Goal: Task Accomplishment & Management: Complete application form

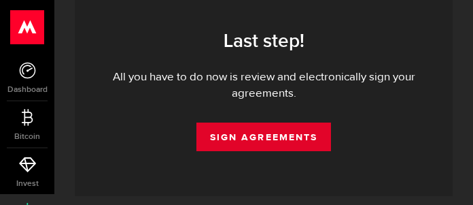
scroll to position [108, 0]
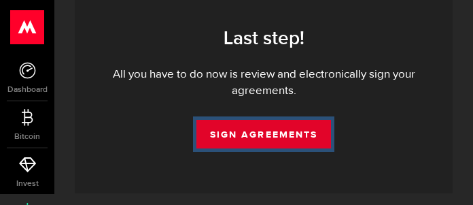
click at [270, 139] on link "Sign Agreements" at bounding box center [263, 134] width 135 height 29
click at [266, 133] on link "Sign Agreements" at bounding box center [263, 134] width 135 height 29
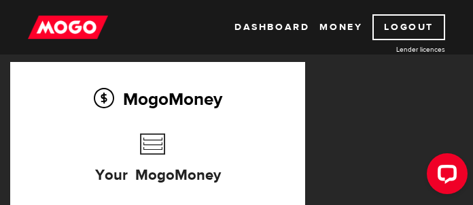
scroll to position [105, 0]
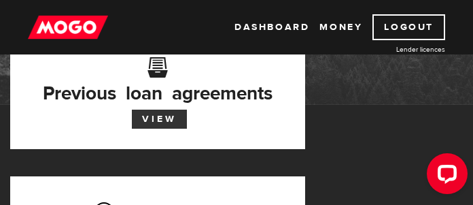
click at [162, 118] on link "View" at bounding box center [159, 118] width 55 height 19
